Goal: Task Accomplishment & Management: Manage account settings

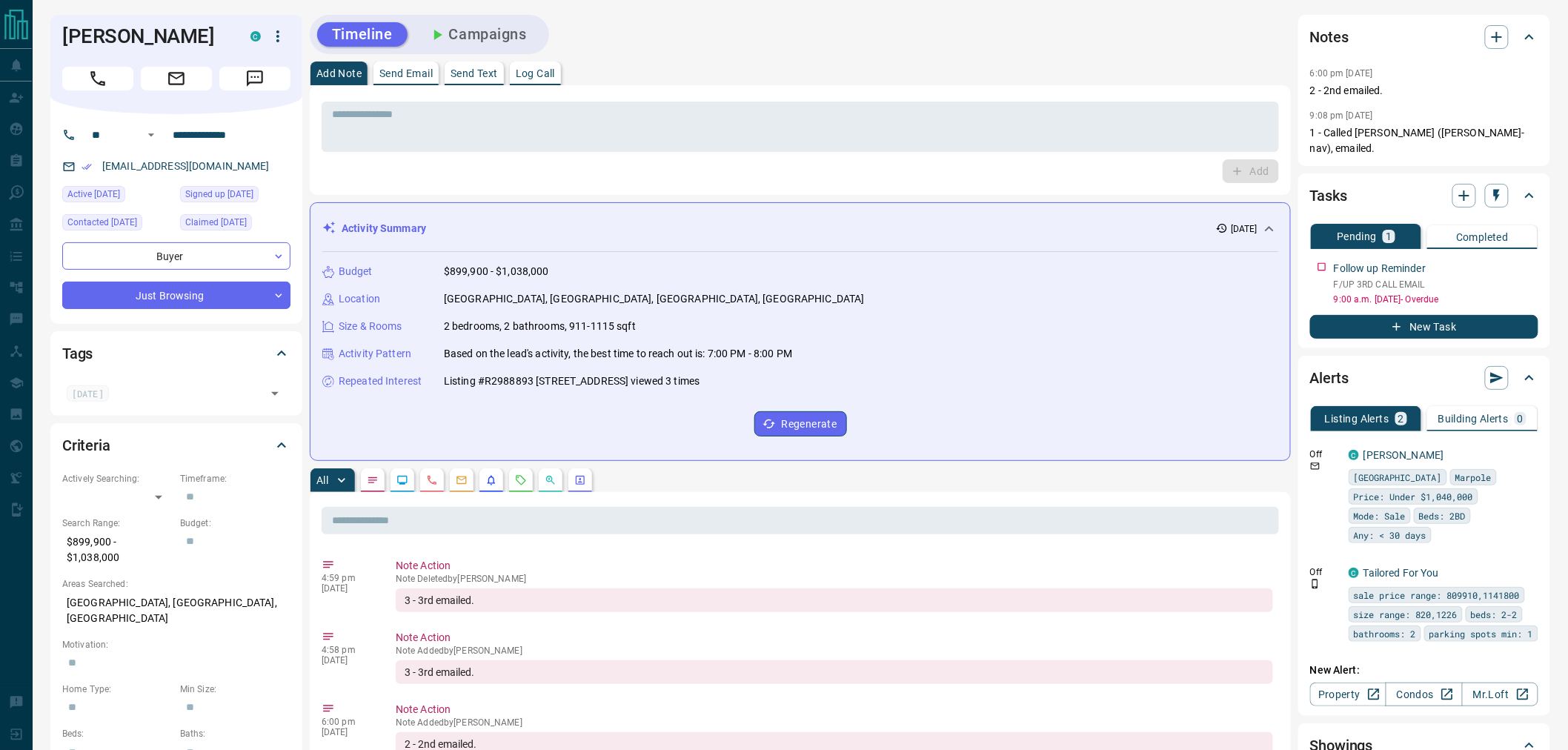
click at [467, 80] on button "Send Text" at bounding box center [474, 74] width 59 height 24
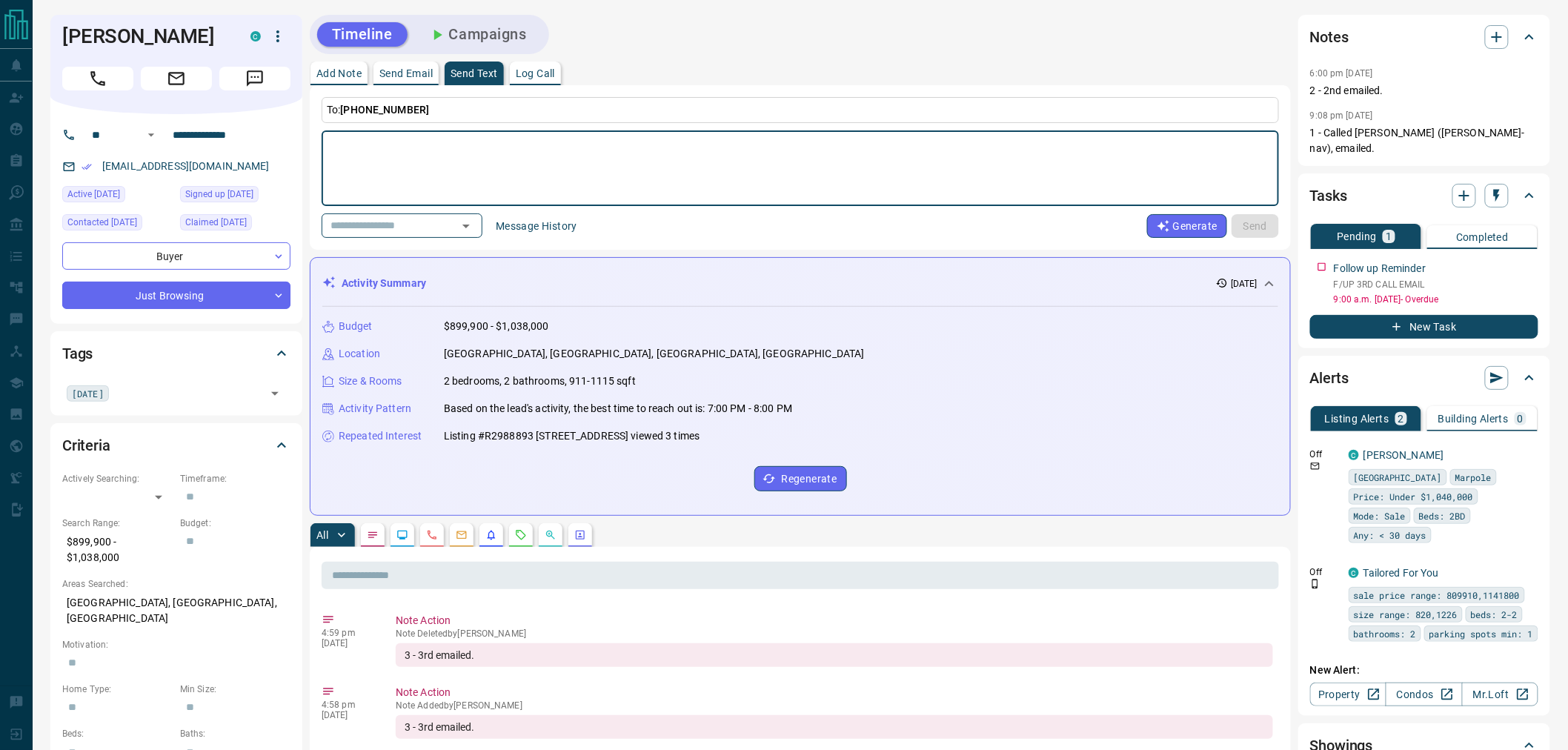
click at [459, 33] on button "Campaigns" at bounding box center [477, 34] width 129 height 24
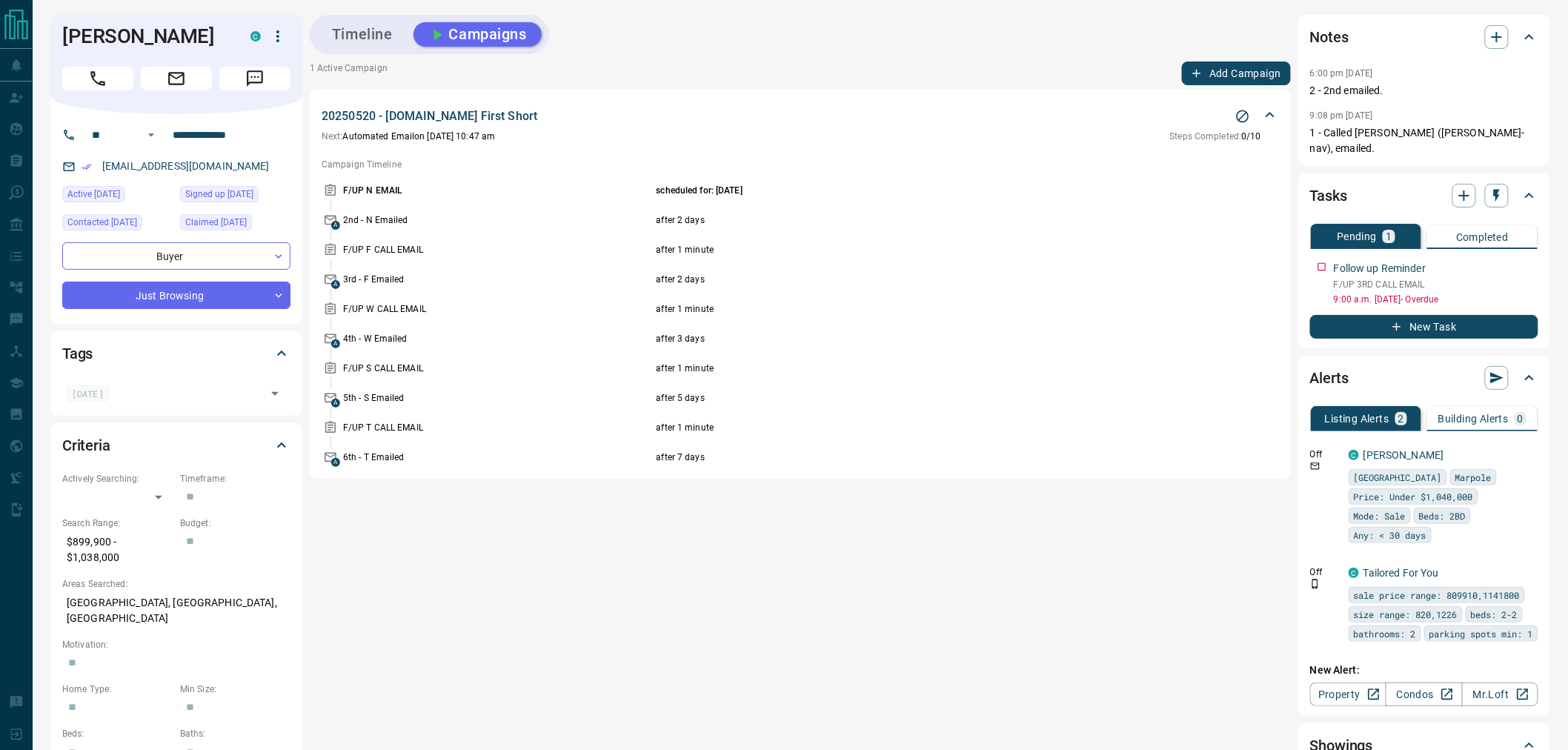
click at [1261, 343] on div "4th - W Emailed after 3 days" at bounding box center [812, 339] width 936 height 14
click at [1534, 255] on button "button" at bounding box center [1529, 265] width 19 height 19
click at [1498, 291] on li "Delete" at bounding box center [1506, 298] width 65 height 22
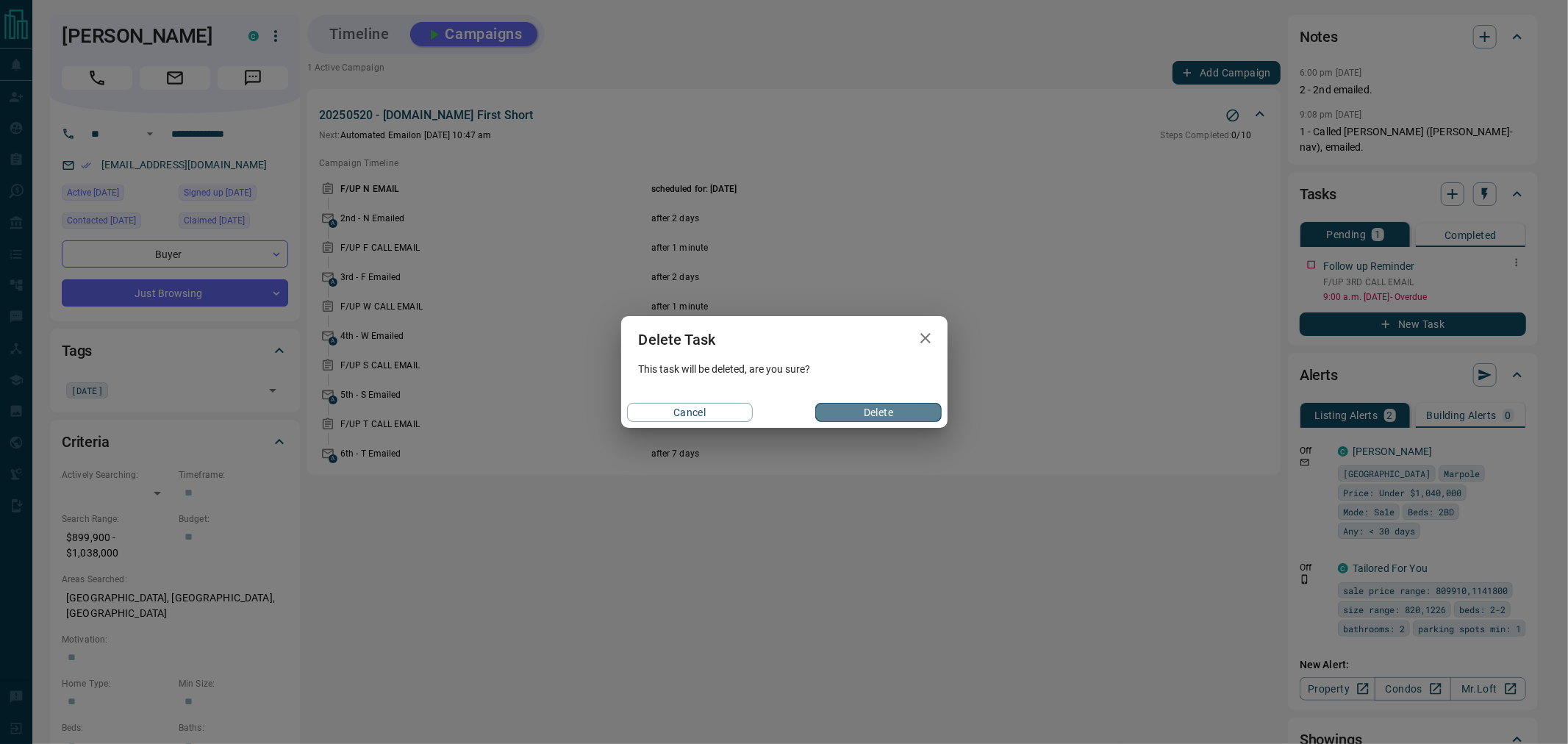
click at [910, 420] on button "Delete" at bounding box center [878, 413] width 126 height 19
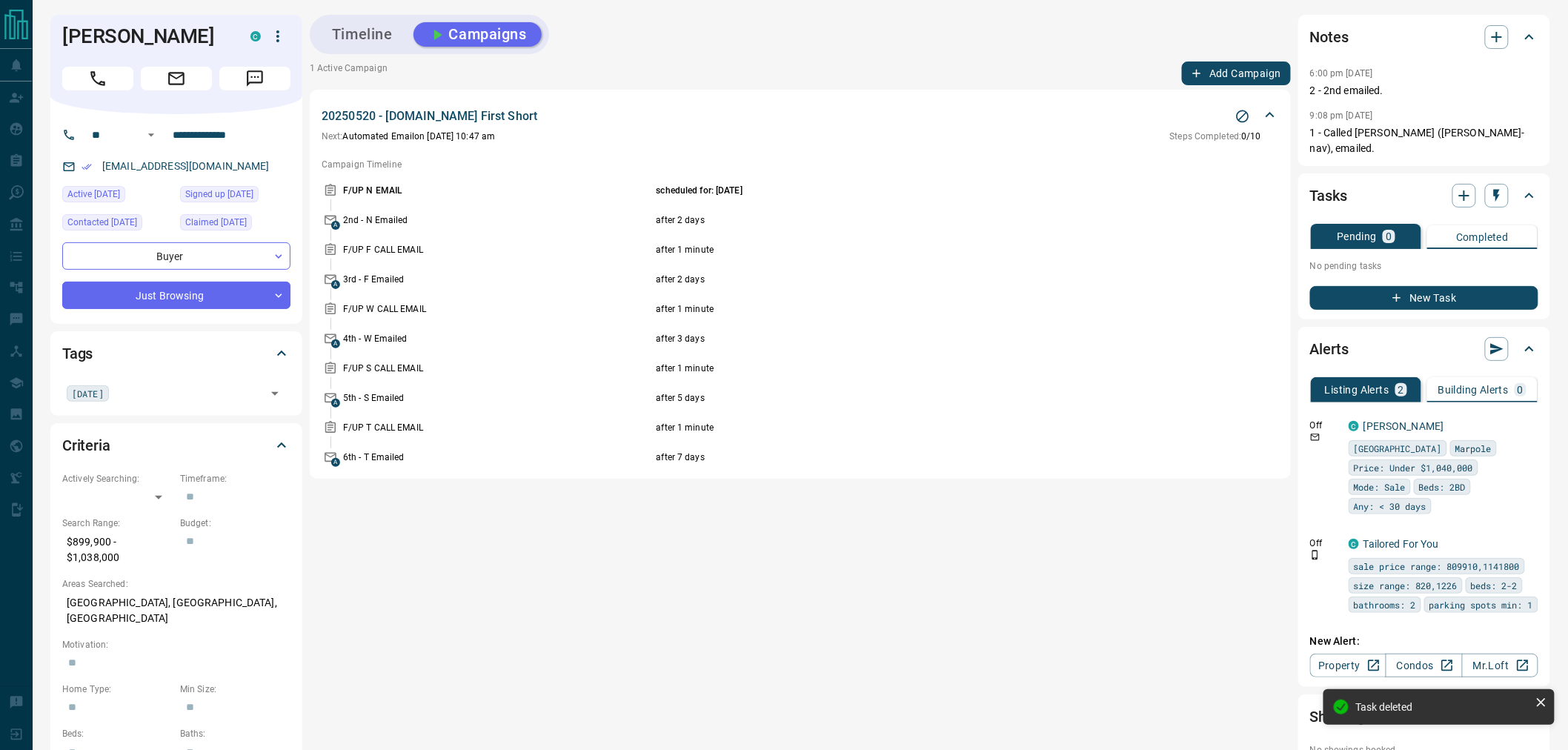
click at [394, 39] on button "Timeline" at bounding box center [362, 34] width 90 height 24
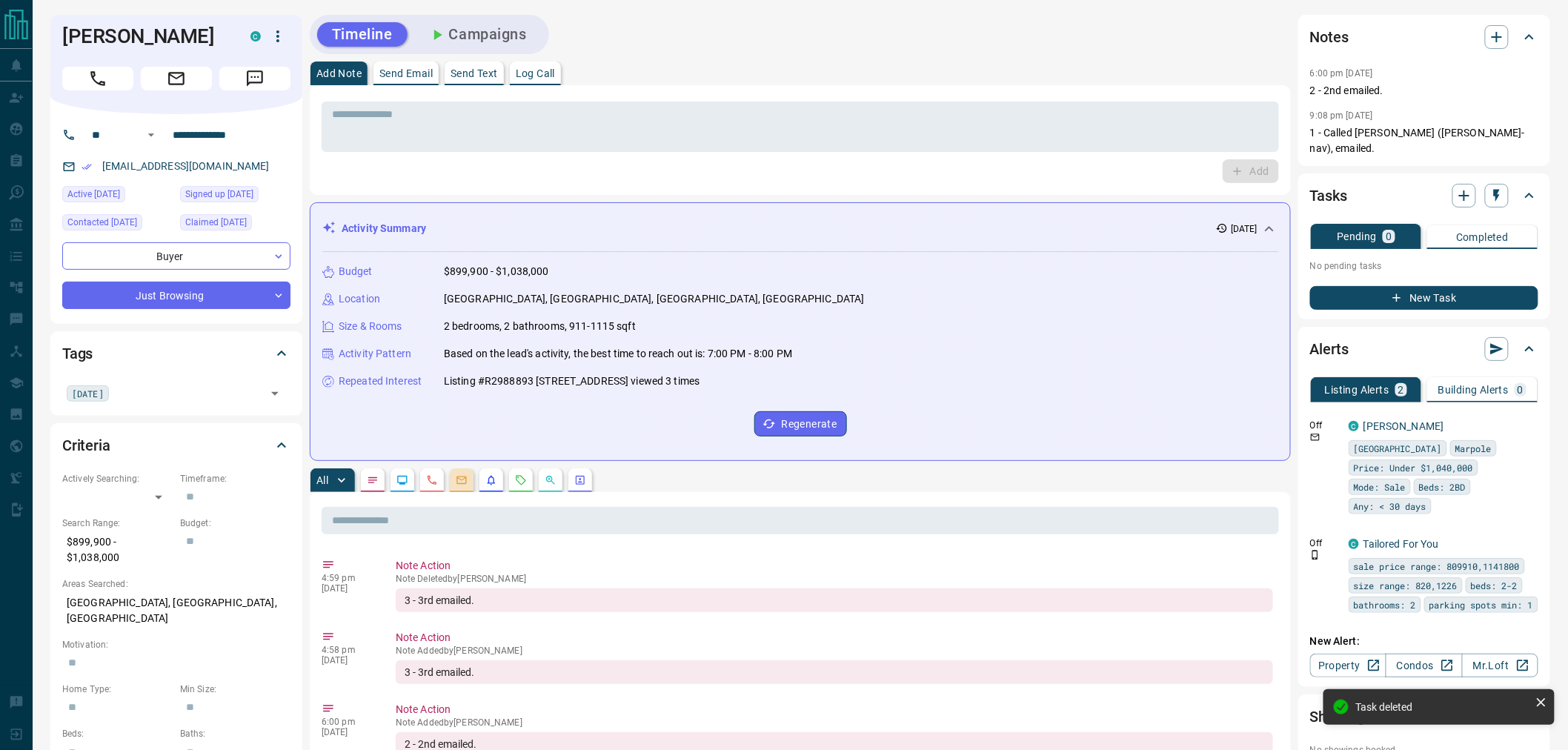
click at [465, 487] on button "button" at bounding box center [461, 480] width 24 height 24
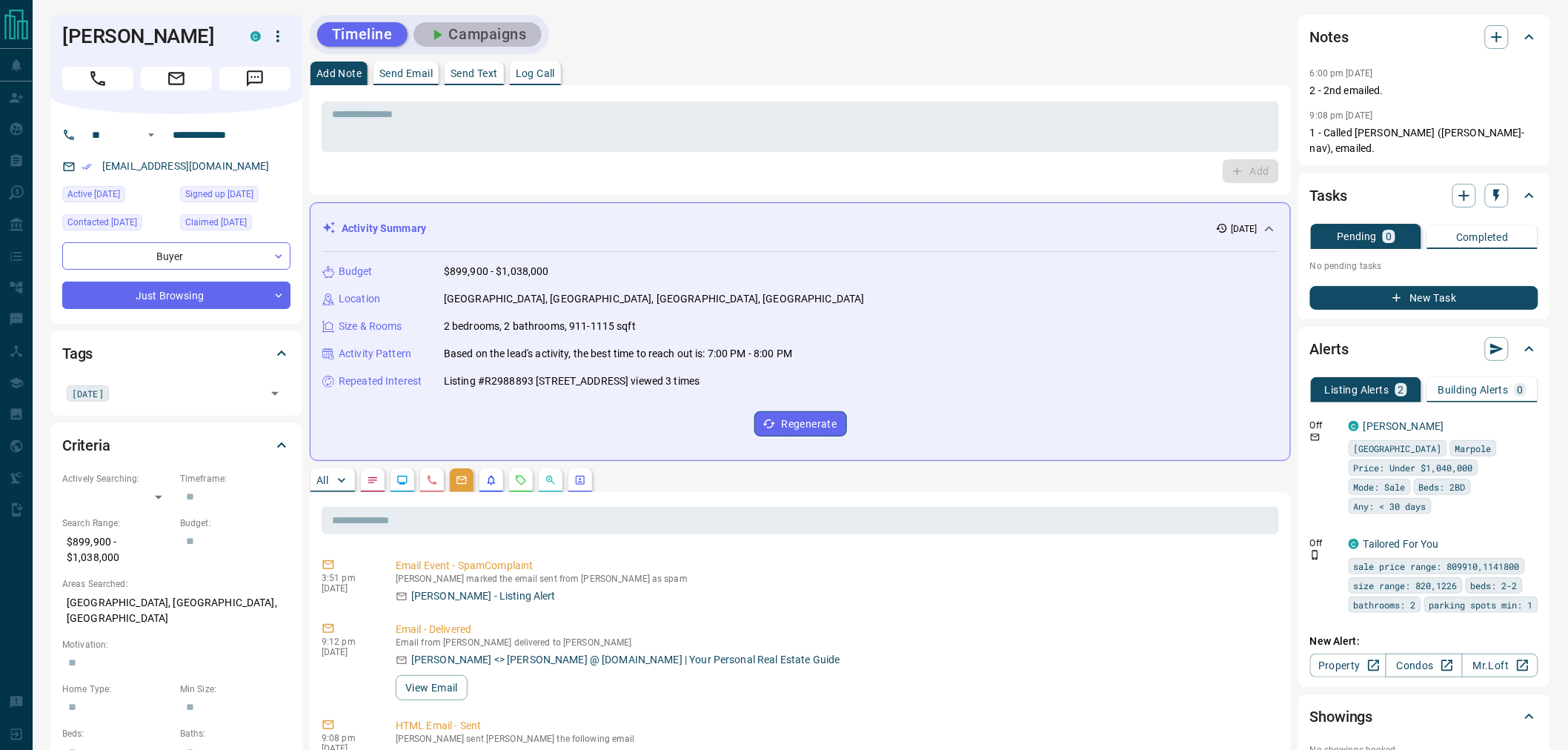
click at [480, 45] on button "Campaigns" at bounding box center [477, 34] width 129 height 24
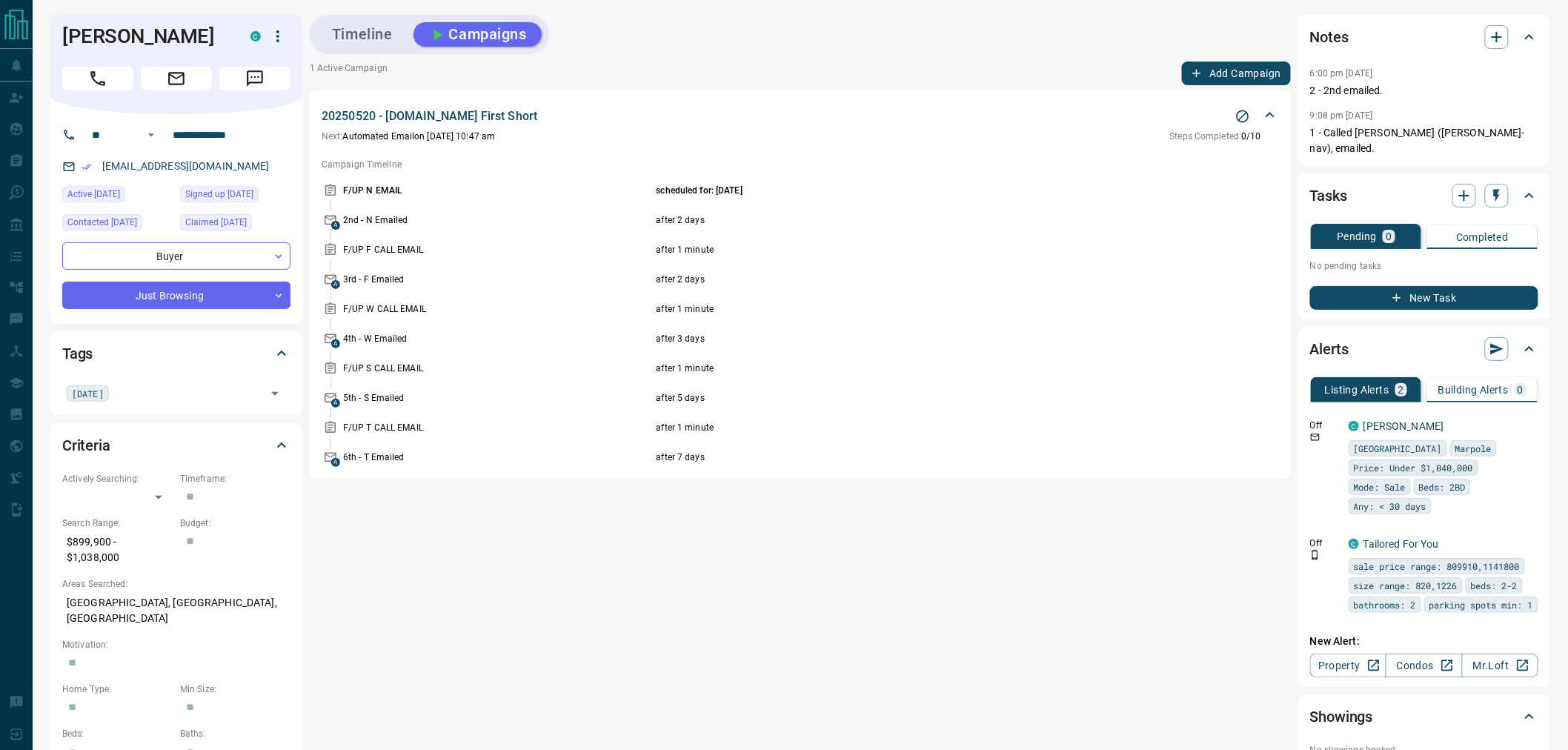
click at [1268, 113] on icon at bounding box center [1270, 115] width 17 height 17
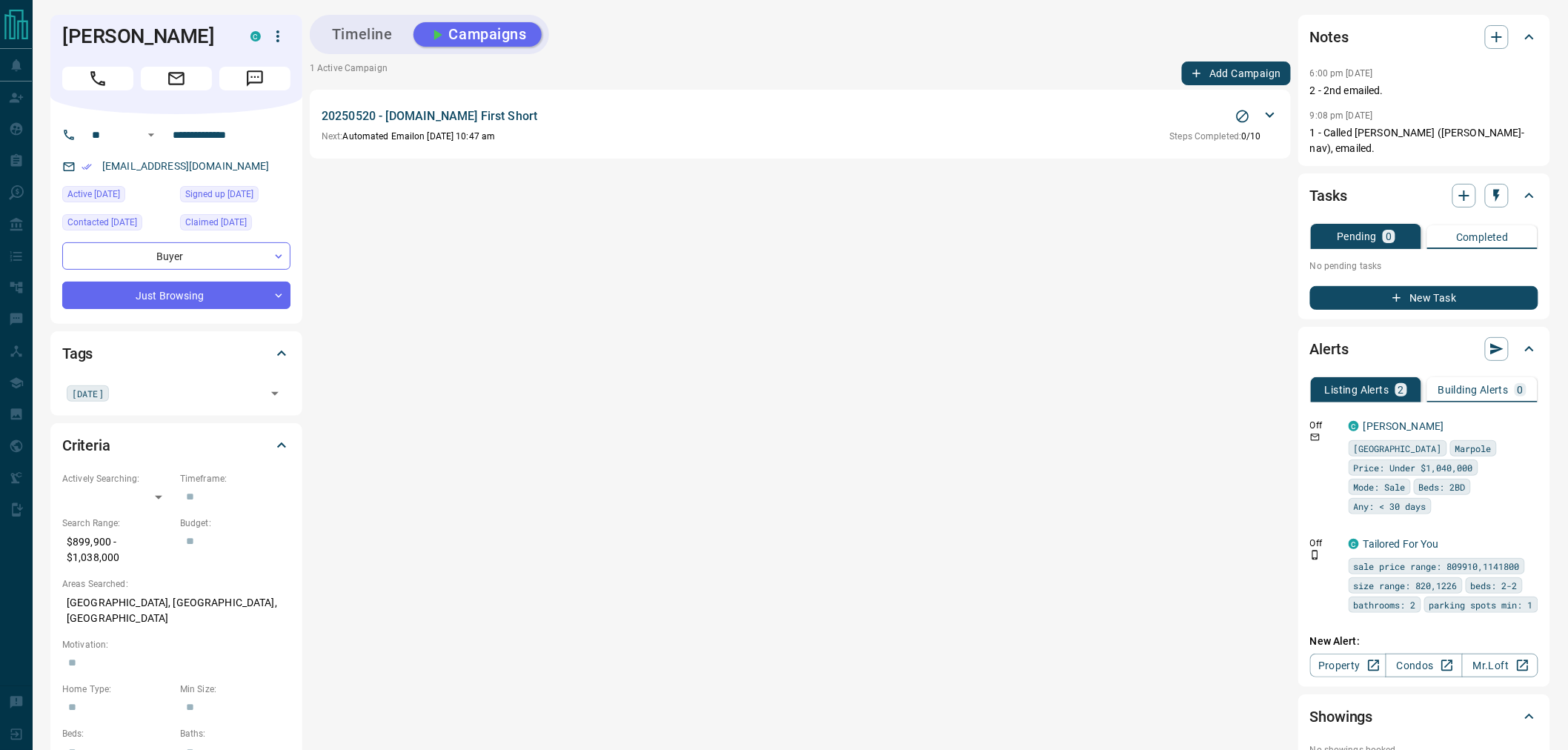
click at [1268, 113] on icon at bounding box center [1269, 114] width 9 height 5
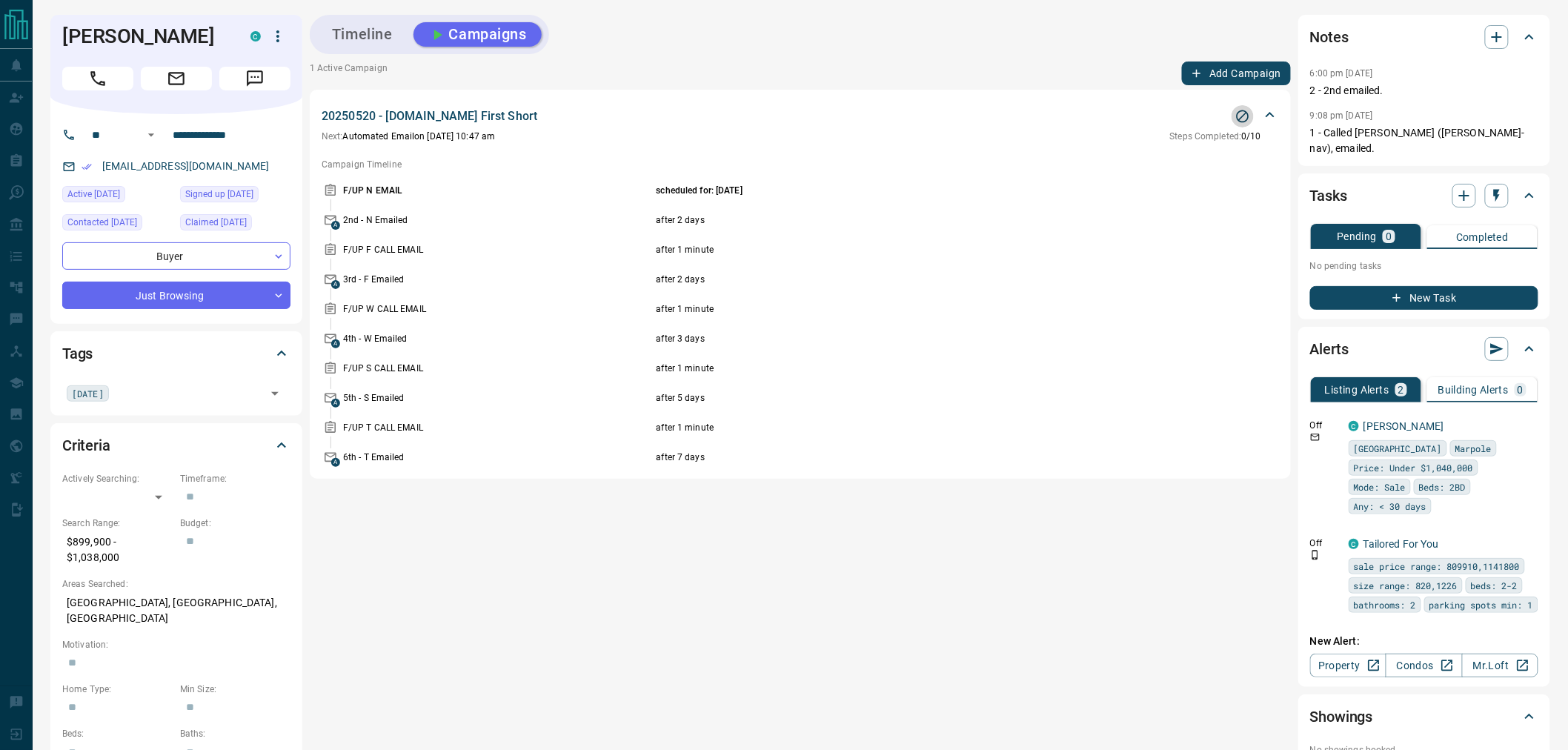
click at [1244, 117] on icon "Stop Campaign" at bounding box center [1242, 116] width 15 height 15
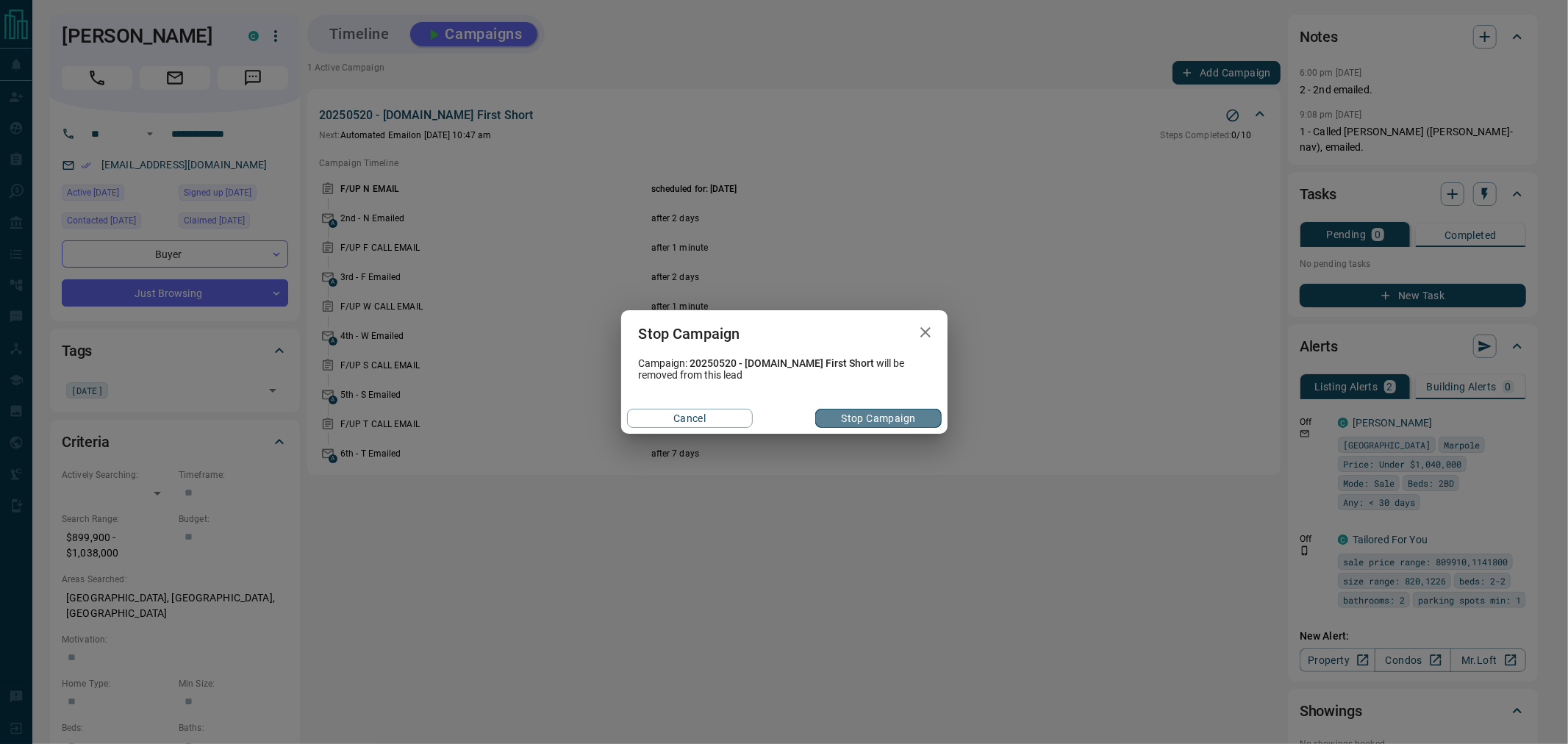
click at [885, 420] on button "Stop Campaign" at bounding box center [878, 419] width 126 height 19
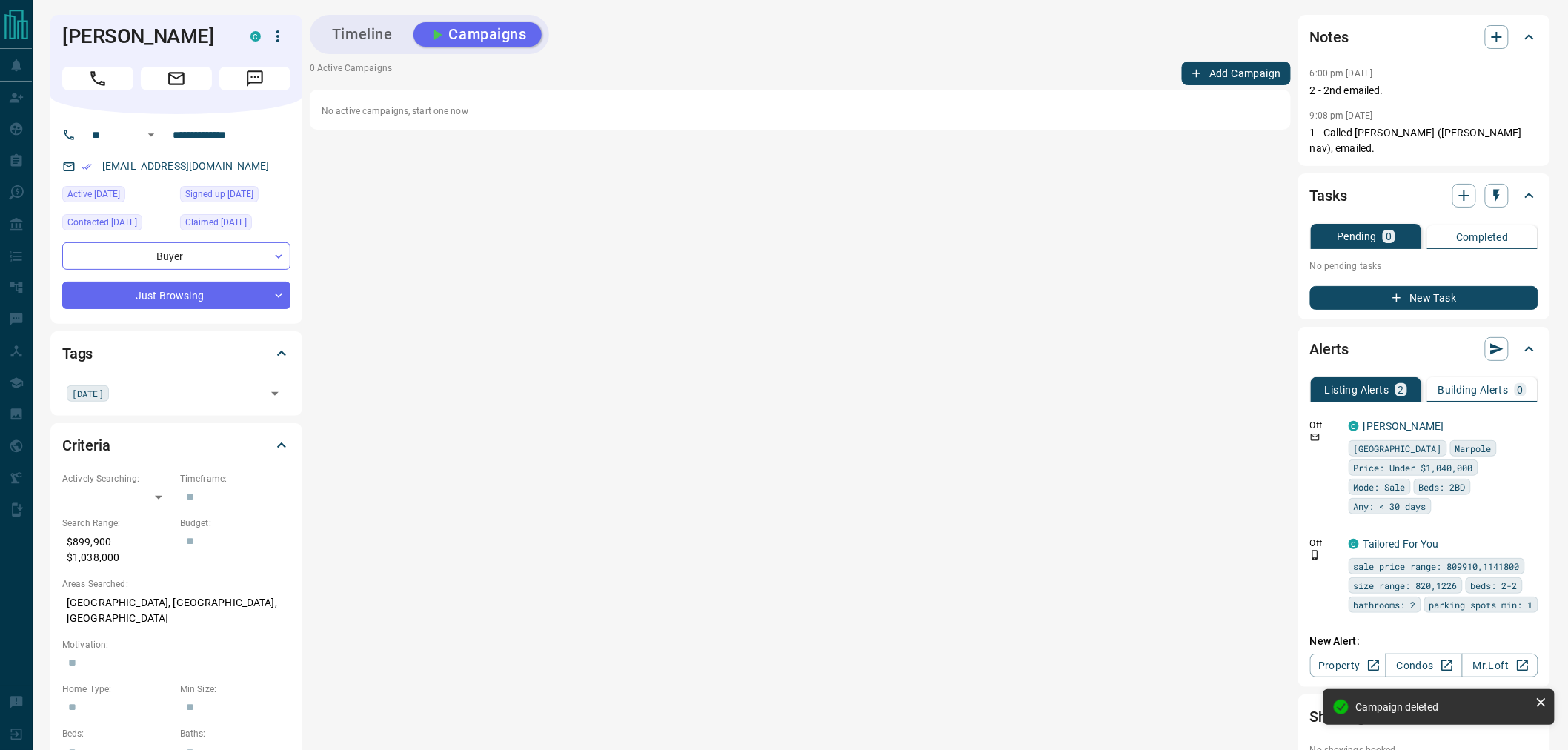
click at [1218, 70] on button "Add Campaign" at bounding box center [1236, 74] width 109 height 24
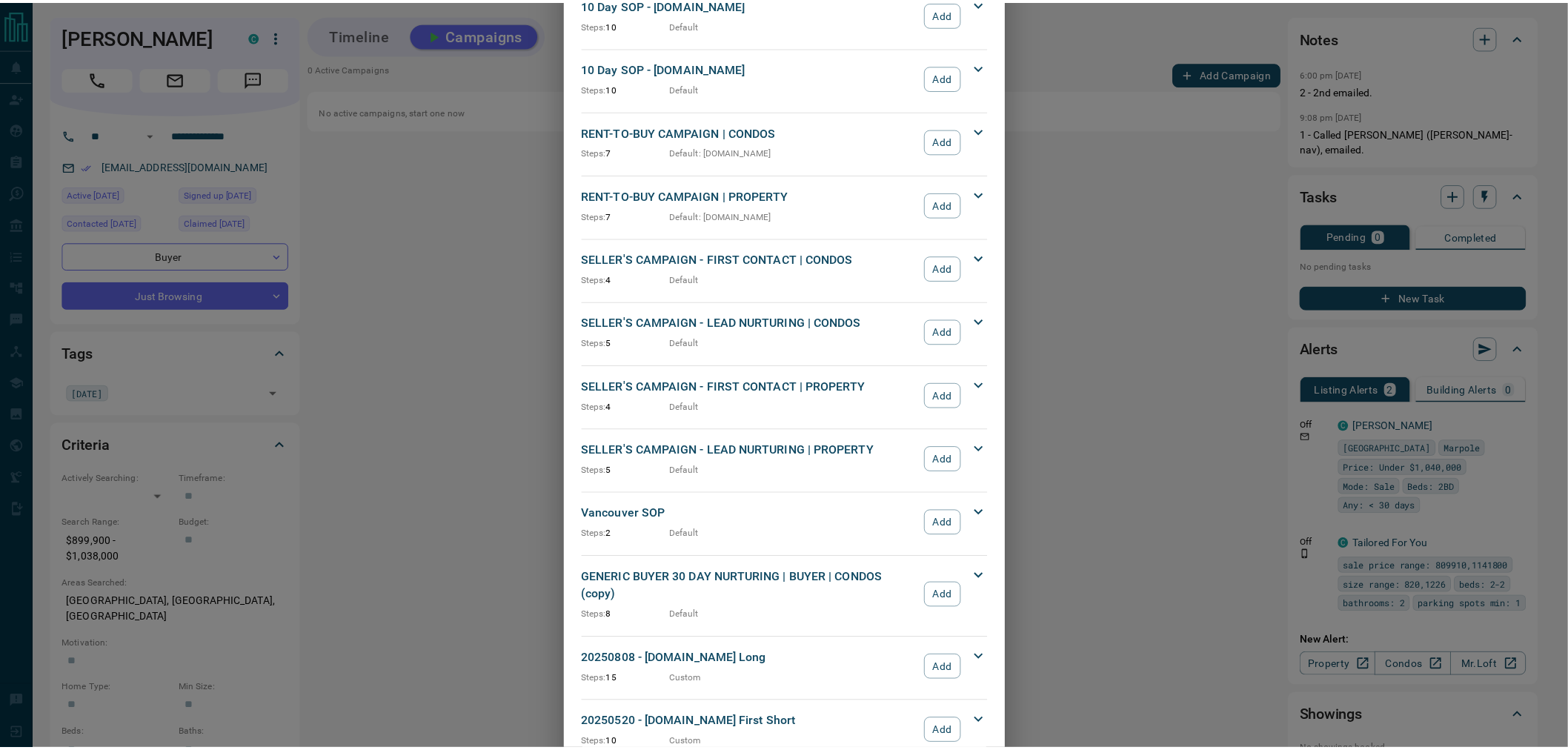
scroll to position [1234, 0]
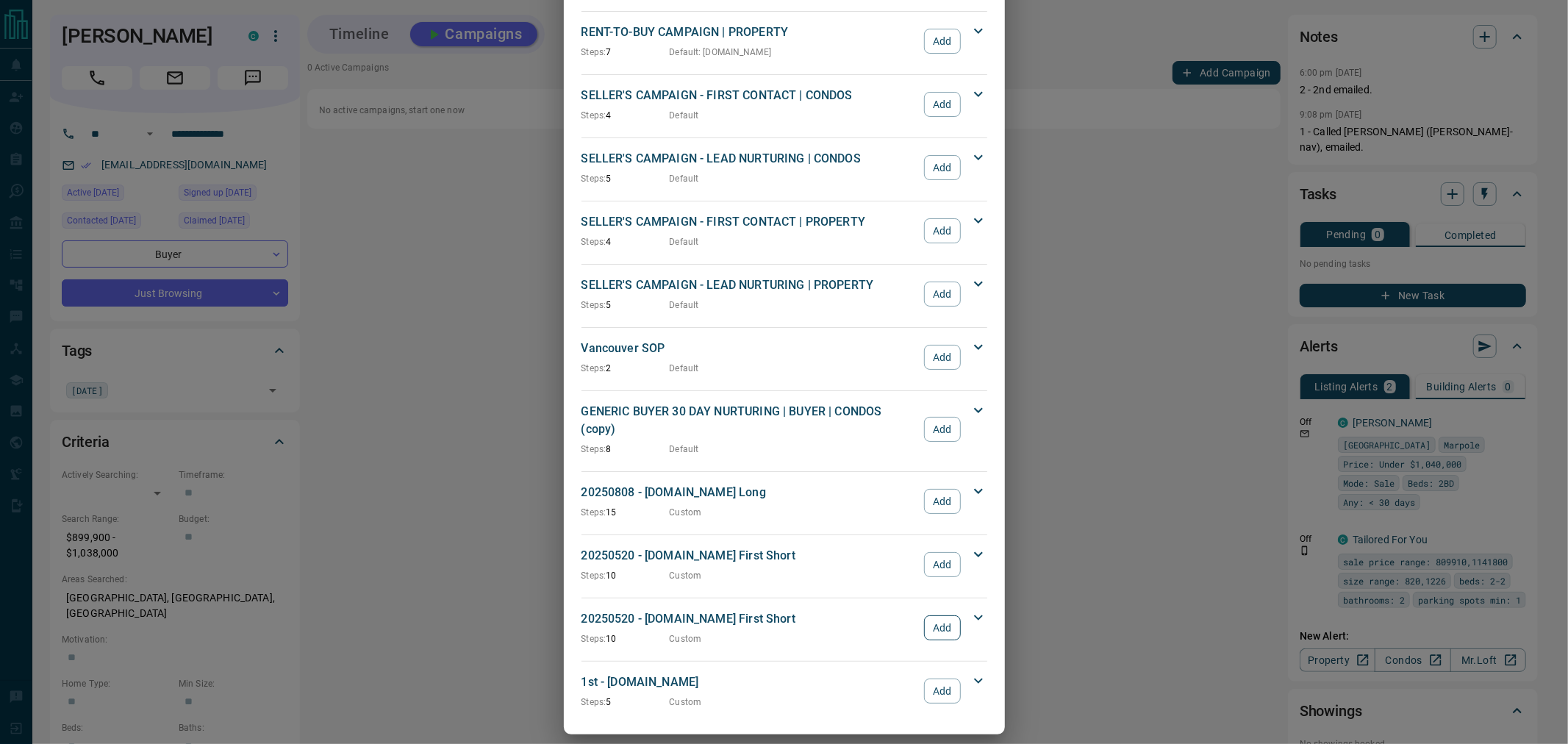
click at [937, 619] on button "Add" at bounding box center [942, 628] width 36 height 25
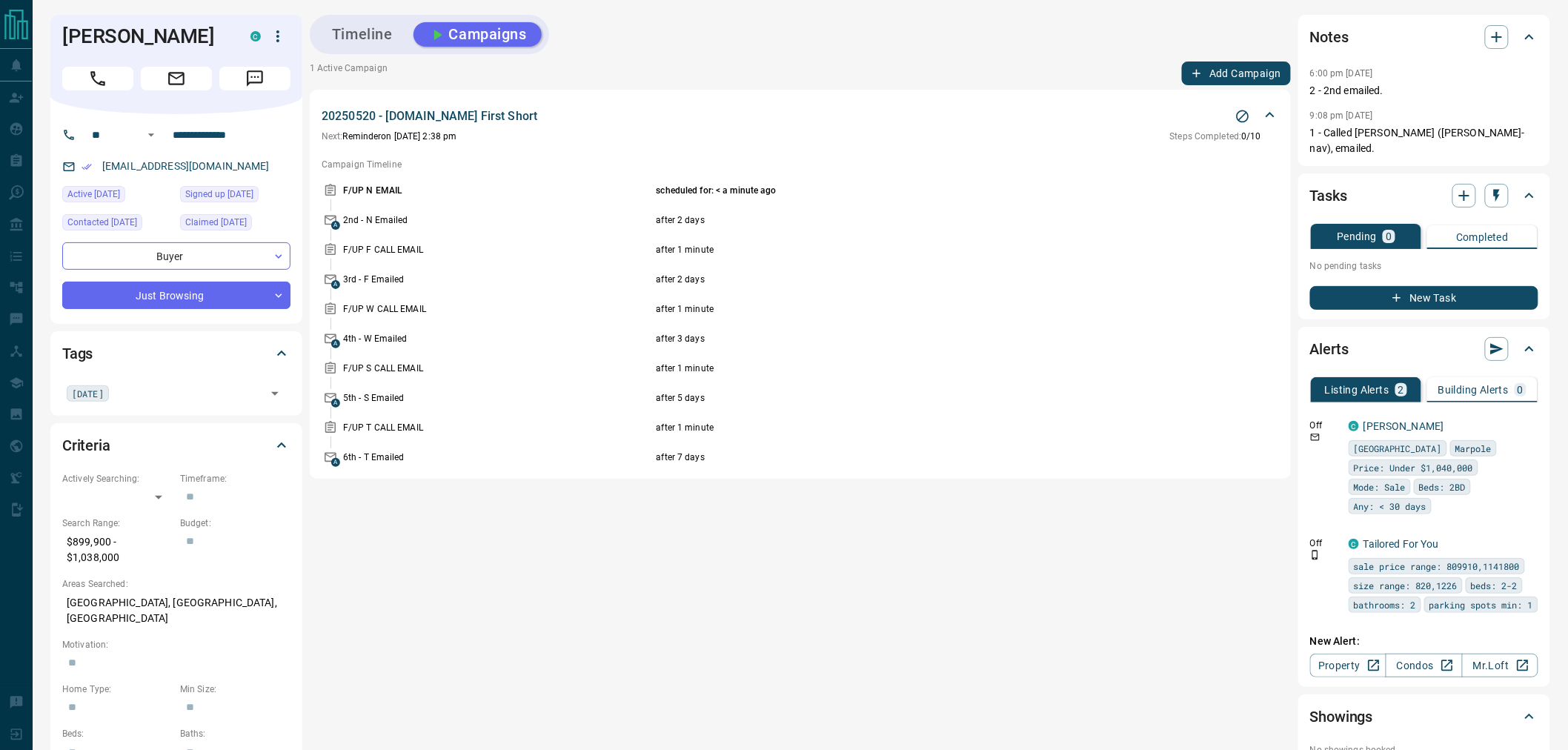
click at [1402, 291] on icon "button" at bounding box center [1397, 298] width 14 height 14
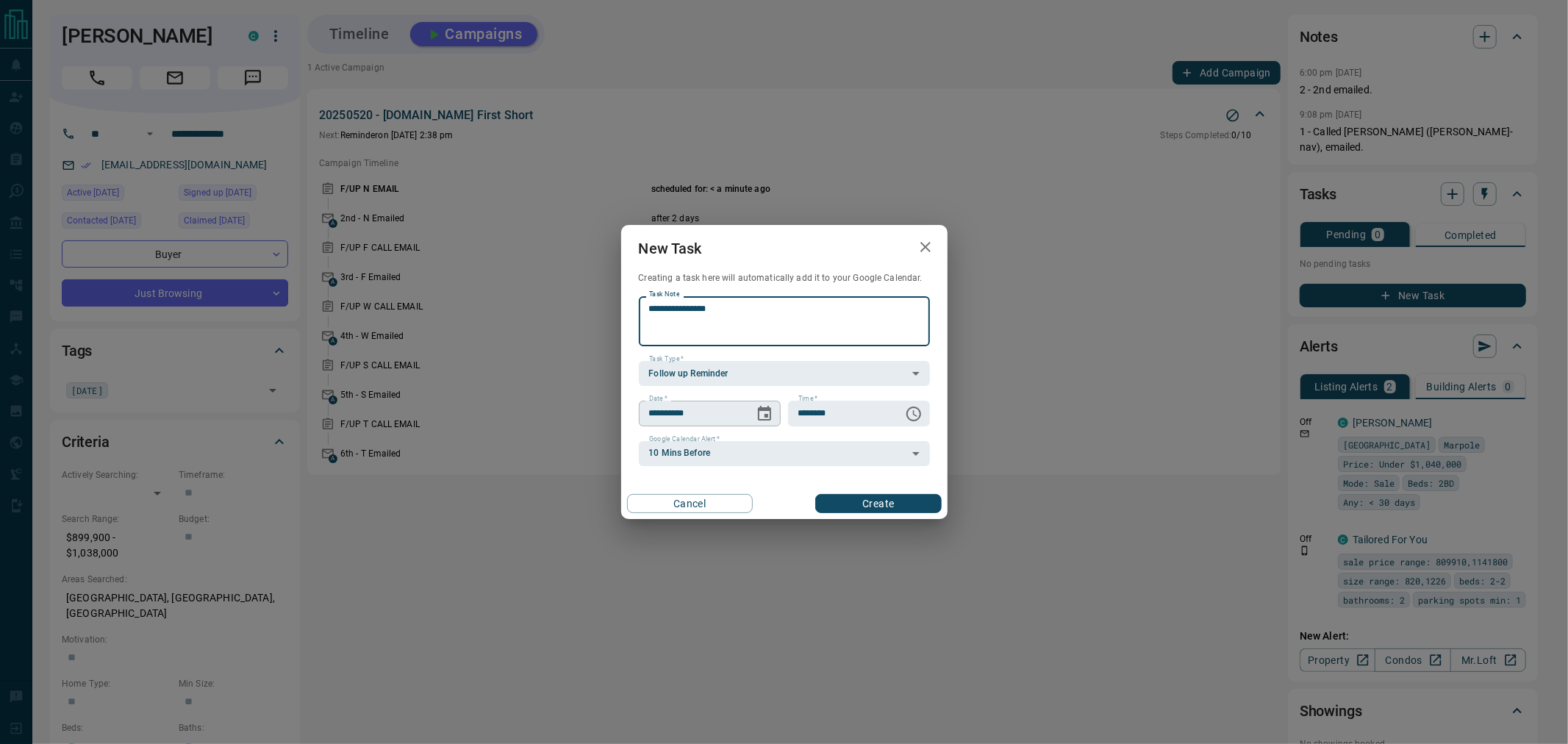
type textarea "**********"
click at [756, 414] on icon "Choose date, selected date is Oct 14, 2025" at bounding box center [765, 414] width 17 height 17
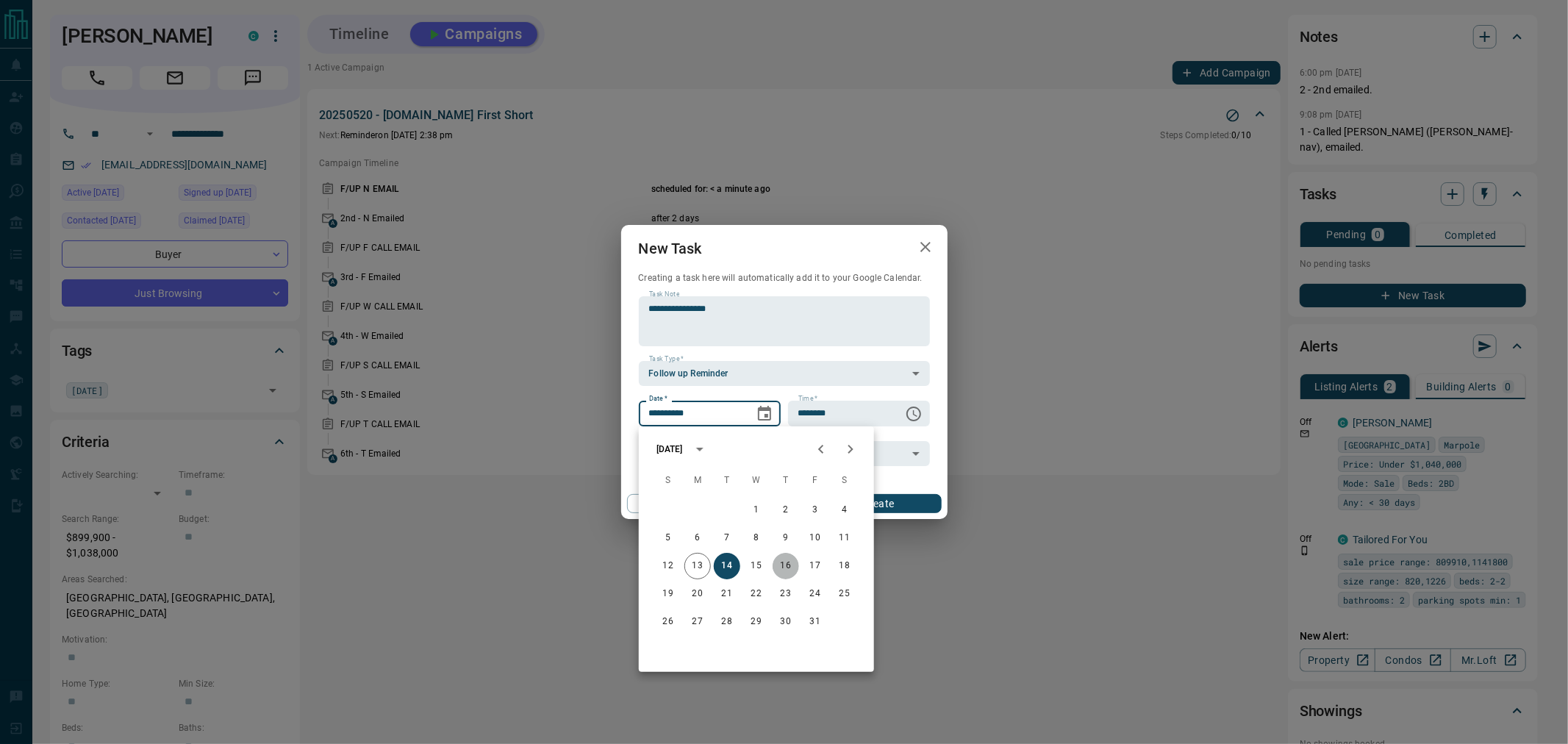
click at [782, 567] on button "16" at bounding box center [786, 566] width 27 height 27
type input "**********"
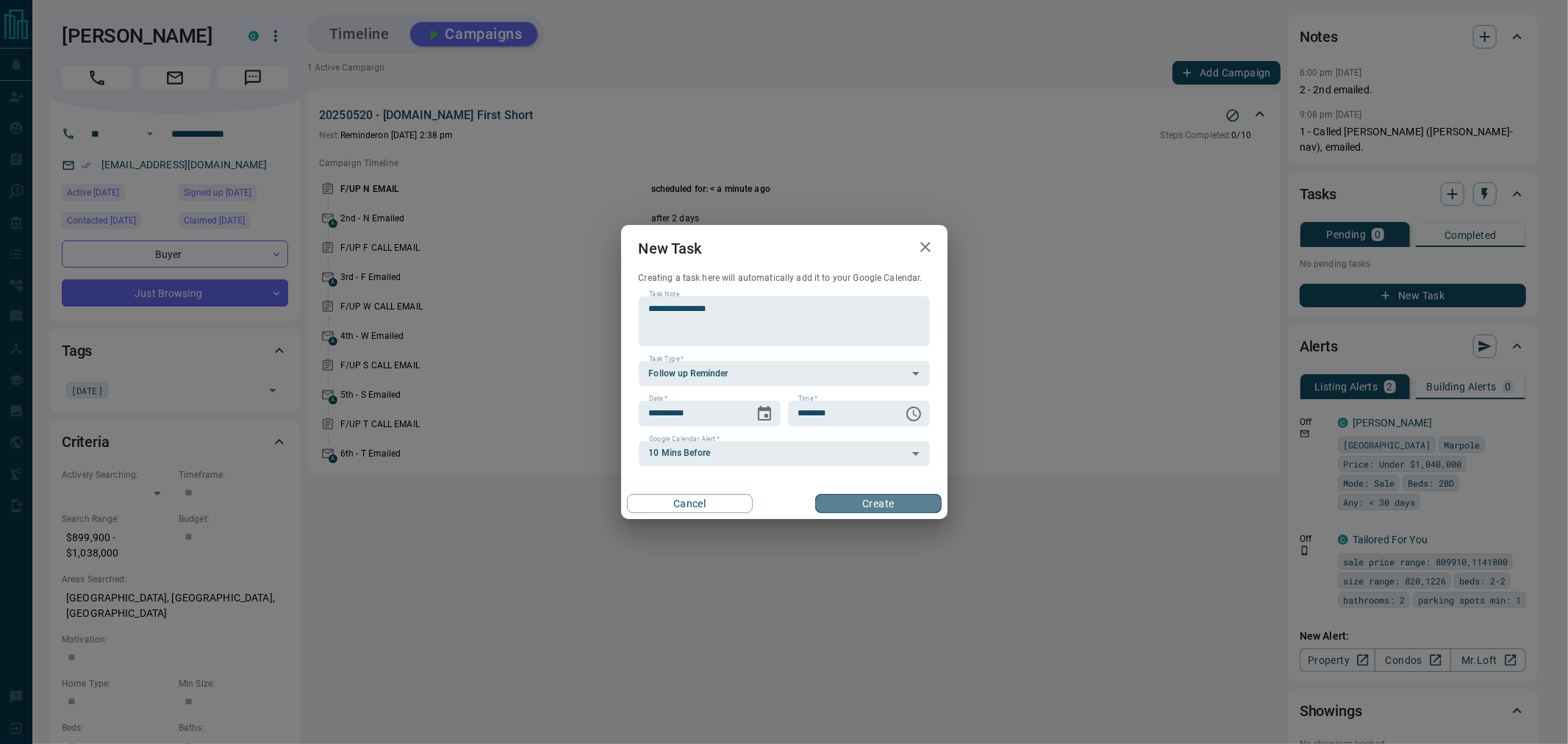
click at [885, 500] on button "Create" at bounding box center [878, 504] width 126 height 19
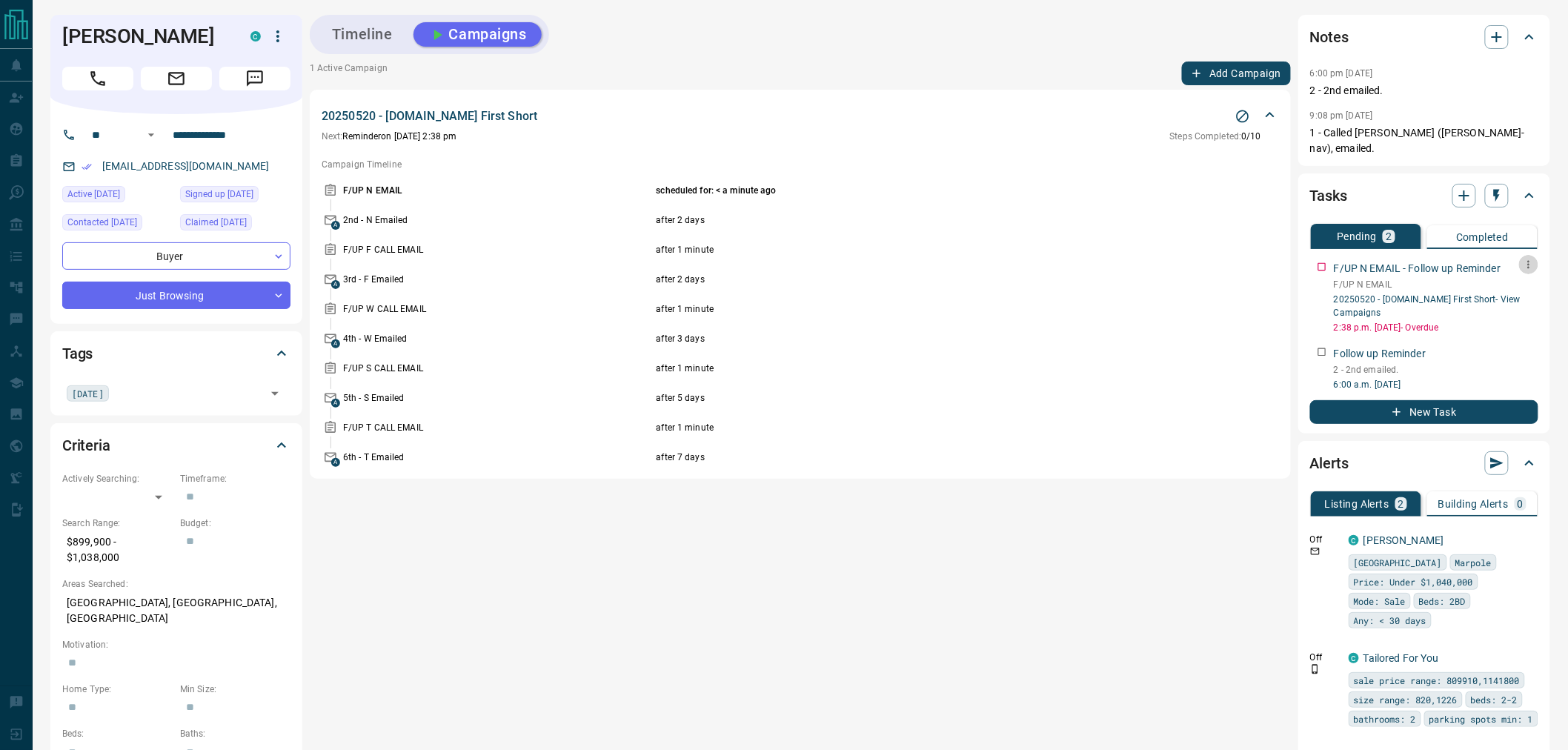
click at [1525, 258] on icon "button" at bounding box center [1528, 264] width 12 height 12
click at [1528, 296] on li "Delete" at bounding box center [1506, 298] width 65 height 22
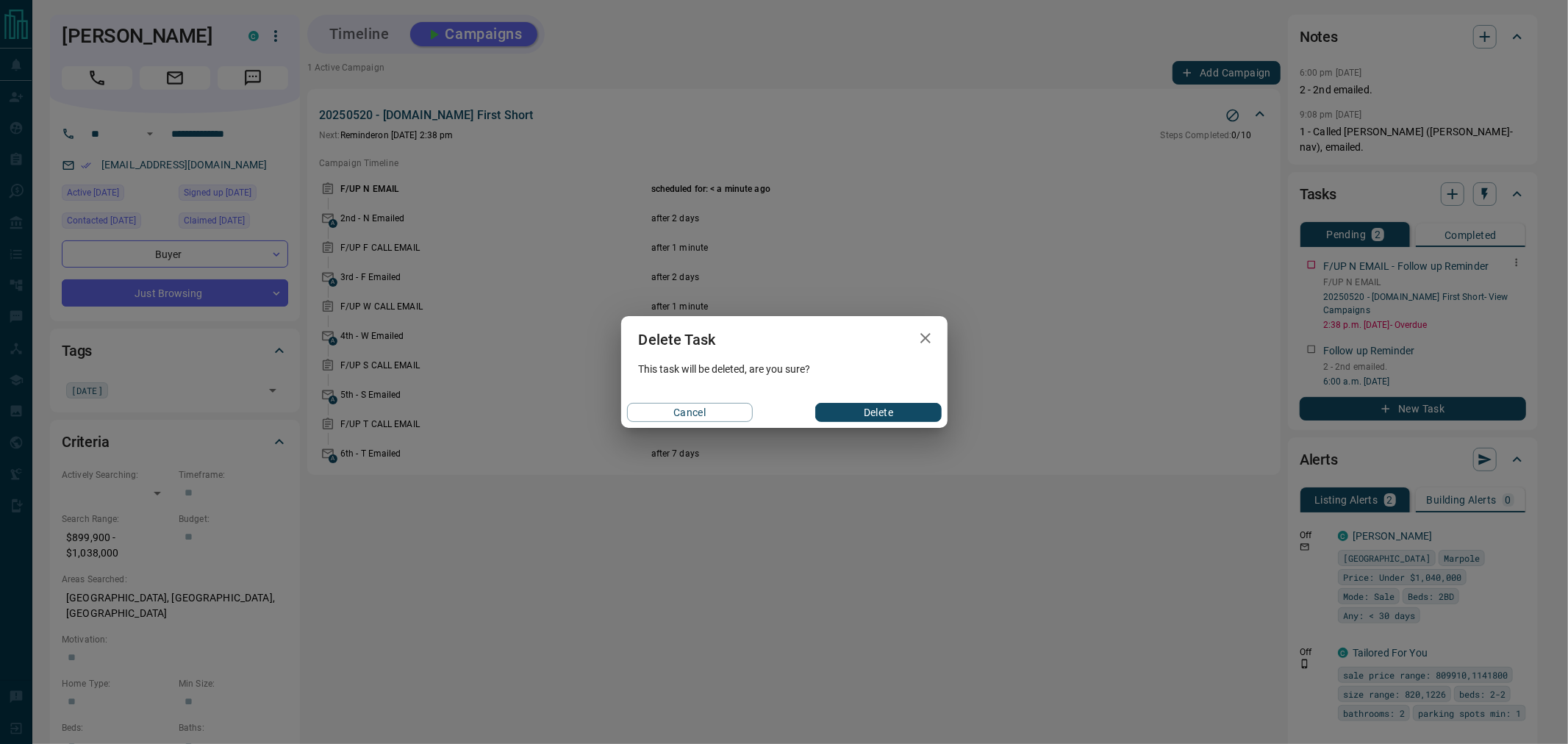
click at [891, 416] on button "Delete" at bounding box center [878, 413] width 126 height 19
